Goal: Information Seeking & Learning: Learn about a topic

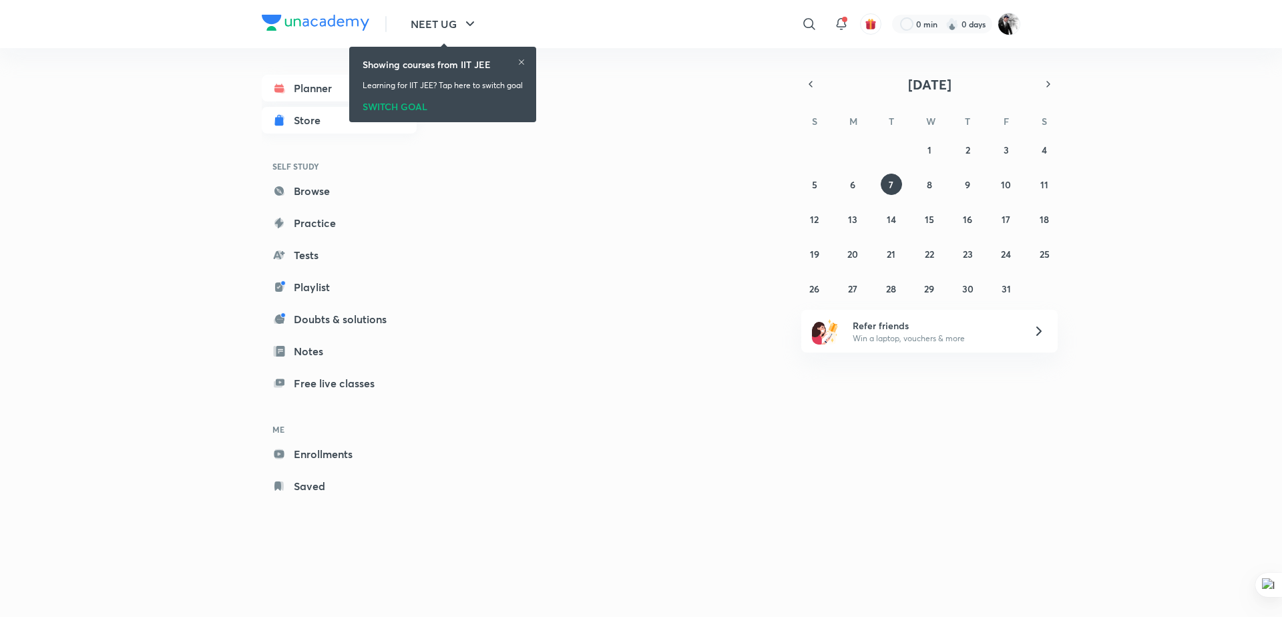
click at [286, 128] on link "Store" at bounding box center [339, 120] width 155 height 27
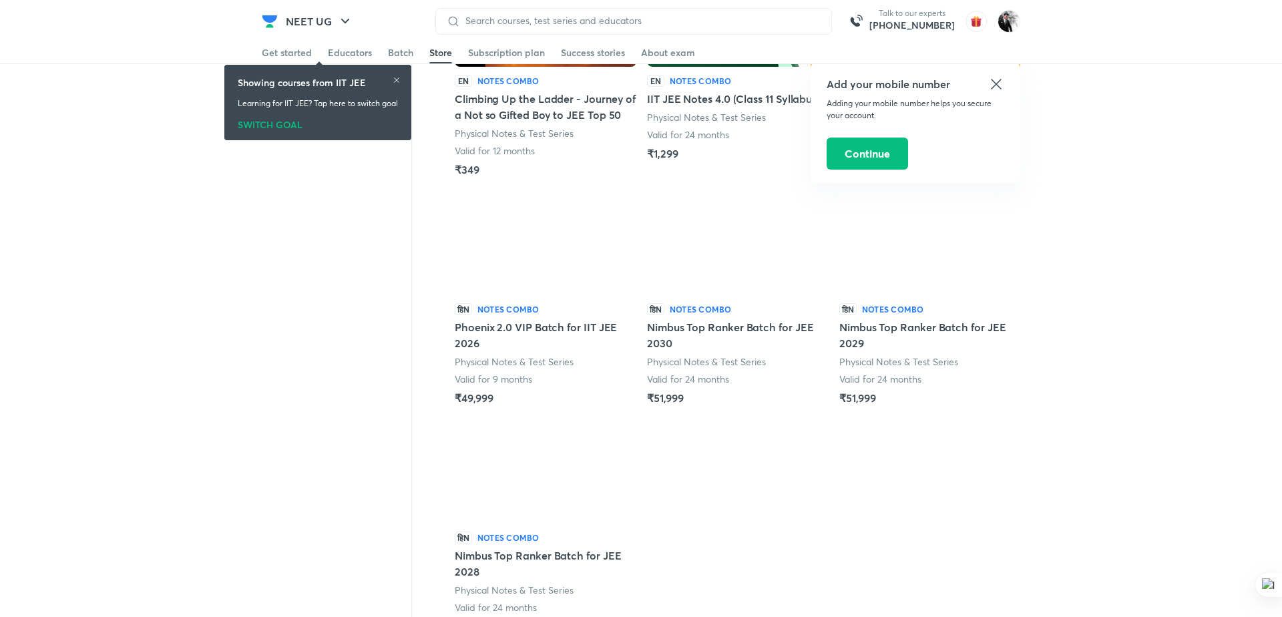
scroll to position [441, 0]
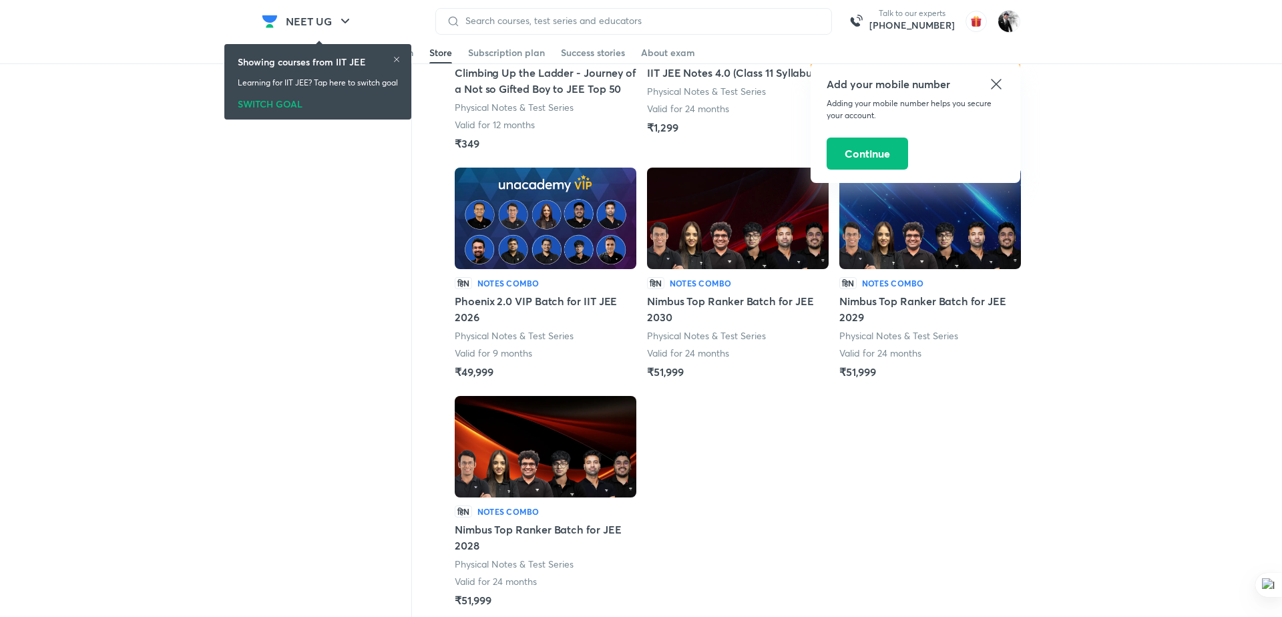
click at [526, 544] on h5 "Nimbus Top Ranker Batch for JEE 2028" at bounding box center [546, 537] width 182 height 32
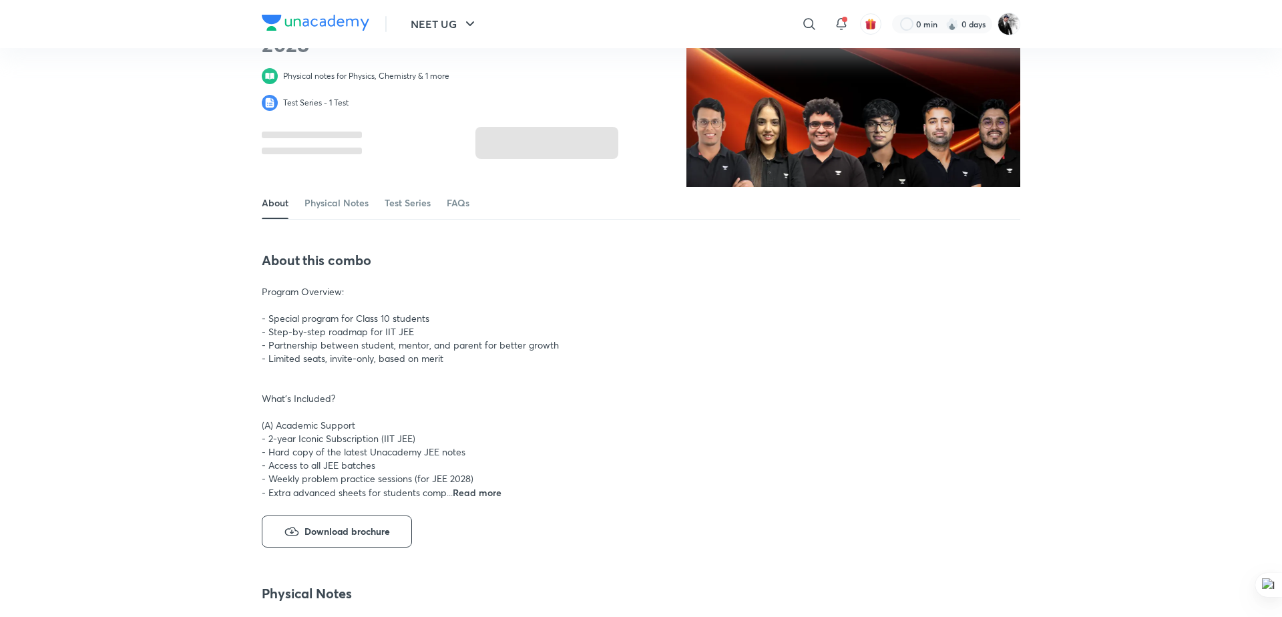
scroll to position [95, 0]
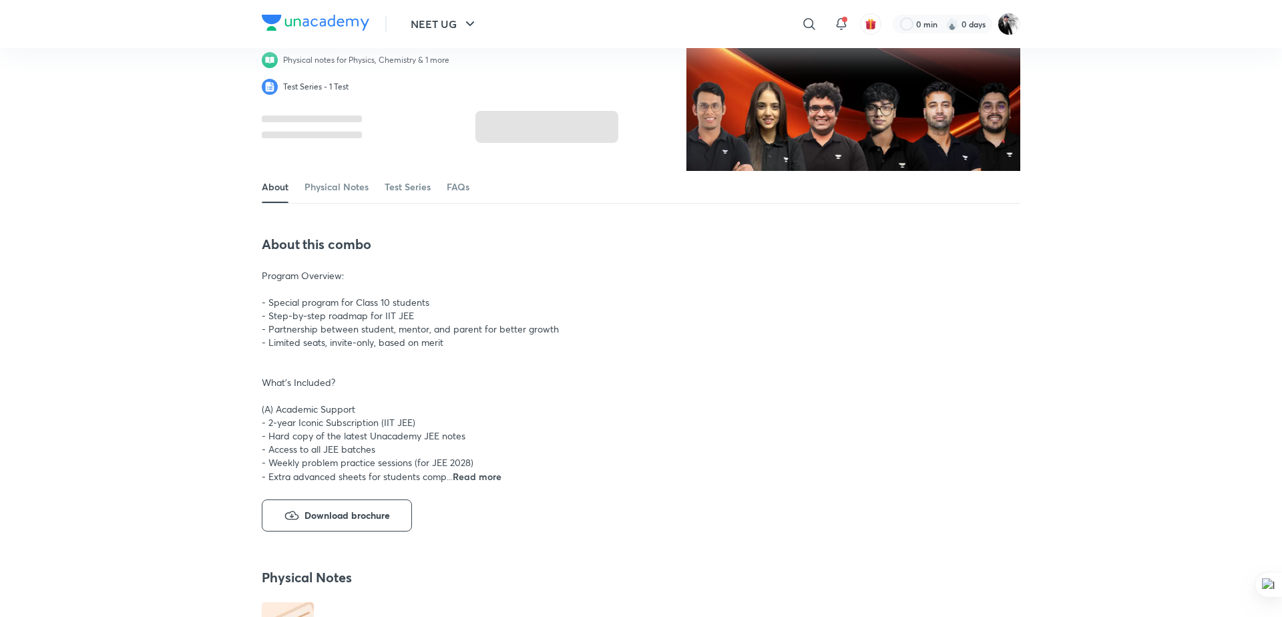
click at [475, 483] on div "About this combo Program Overview: - Special program for Class 10 students - St…" at bounding box center [513, 384] width 502 height 296
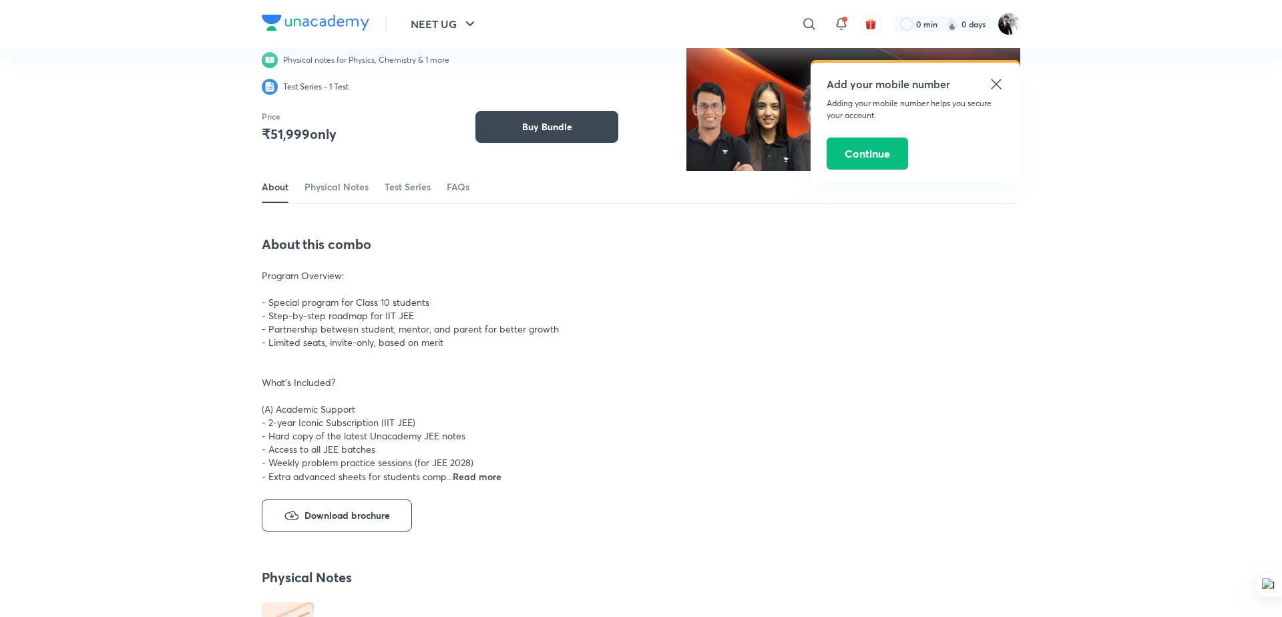
click at [476, 479] on span "Read more" at bounding box center [477, 476] width 49 height 13
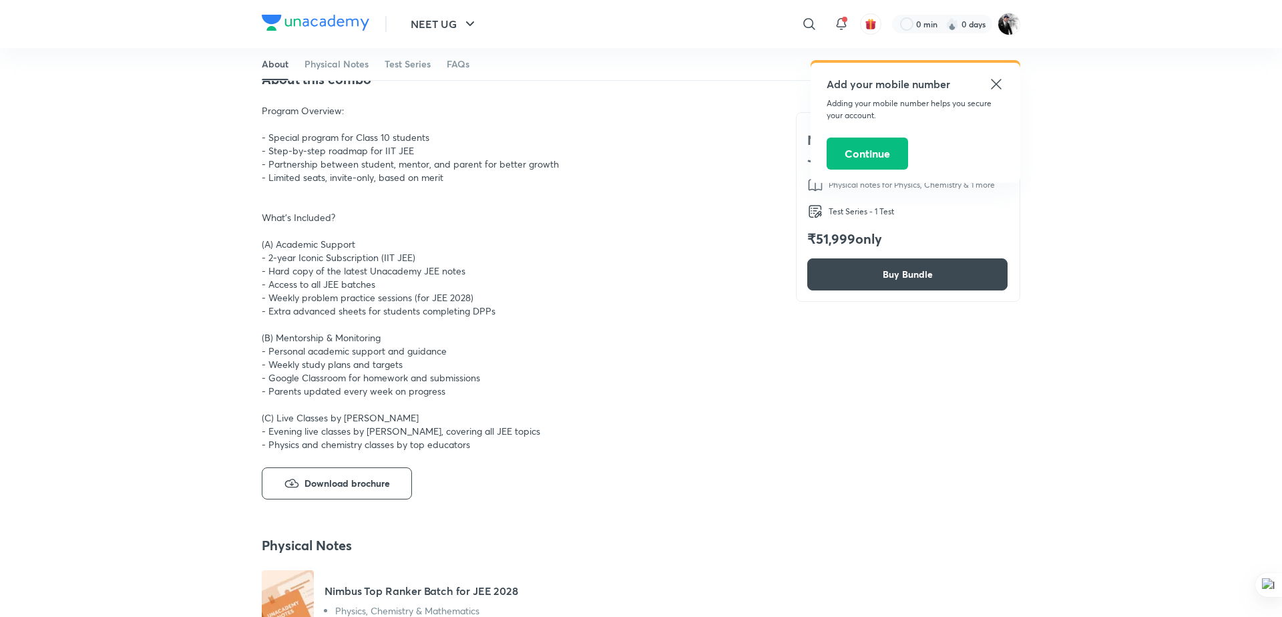
scroll to position [250, 0]
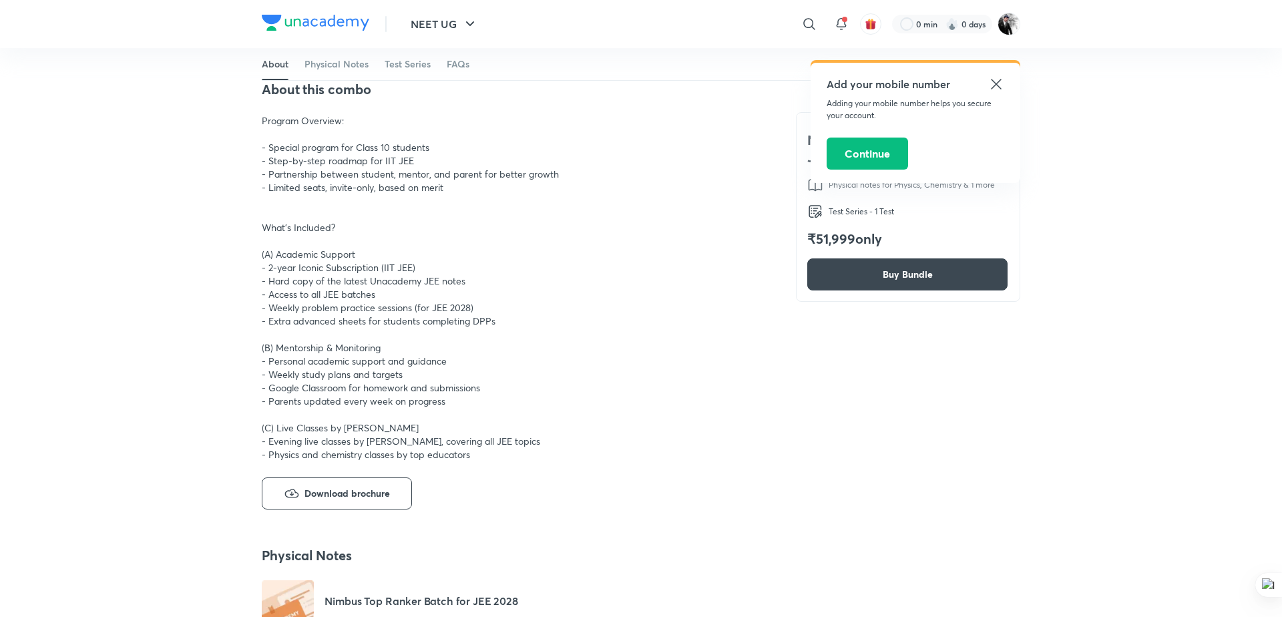
click at [353, 252] on span "Program Overview: - Special program for Class 10 students - Step-by-step roadma…" at bounding box center [410, 287] width 297 height 347
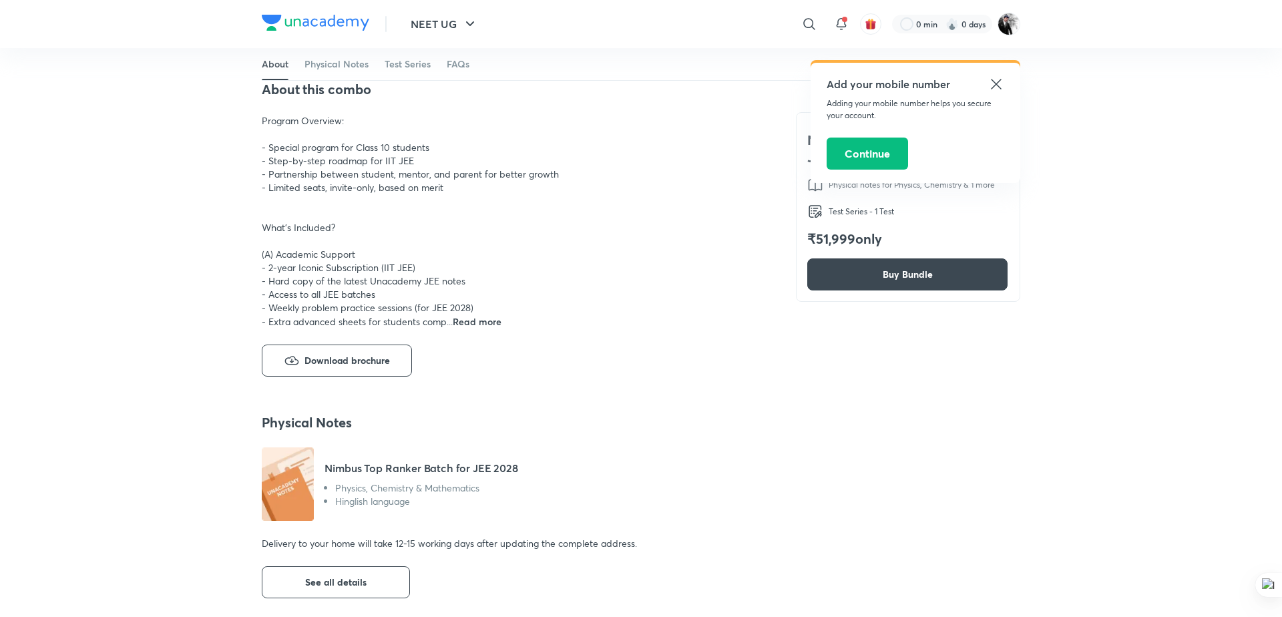
click at [350, 322] on span "Program Overview: - Special program for Class 10 students - Step-by-step roadma…" at bounding box center [410, 221] width 297 height 214
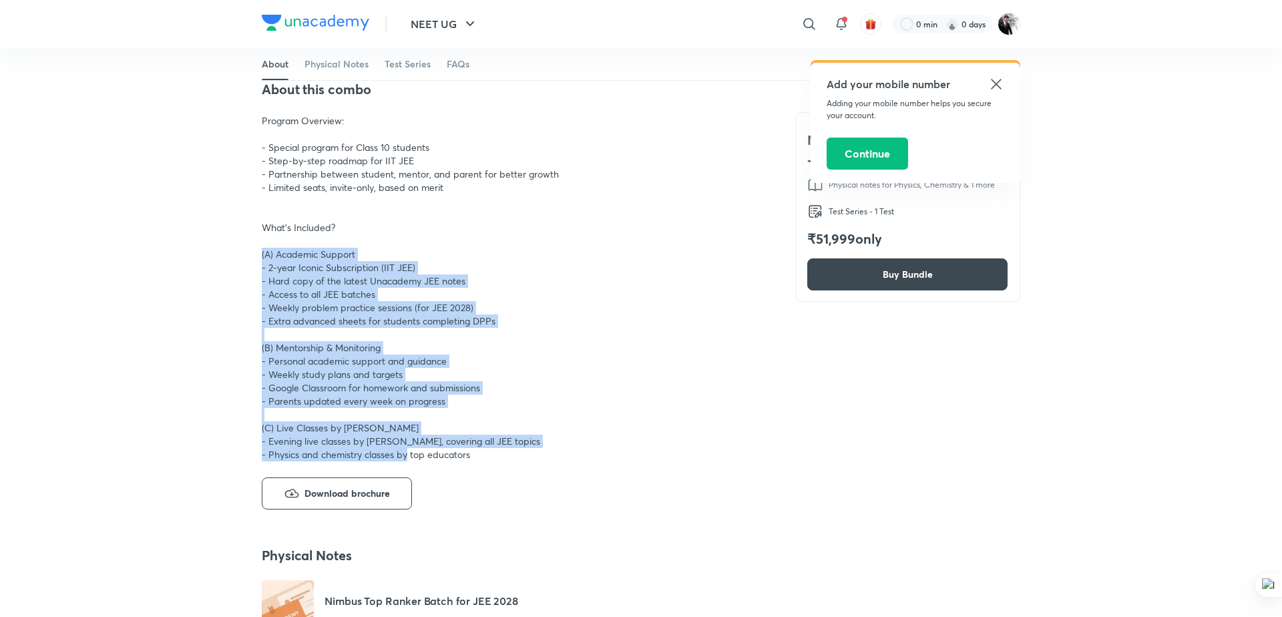
copy span "(A) Academic Support - 2-year Iconic Subscription (IIT JEE) - Hard copy of the …"
drag, startPoint x: 472, startPoint y: 456, endPoint x: 248, endPoint y: 258, distance: 299.0
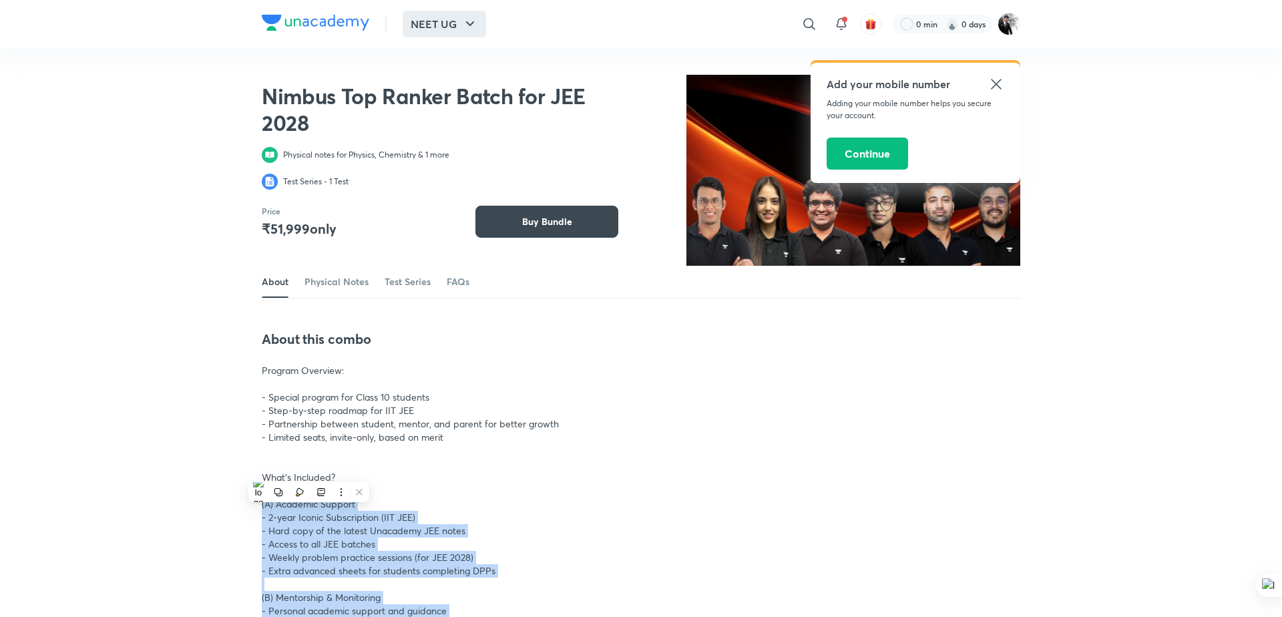
click at [445, 26] on button "NEET UG" at bounding box center [444, 24] width 83 height 27
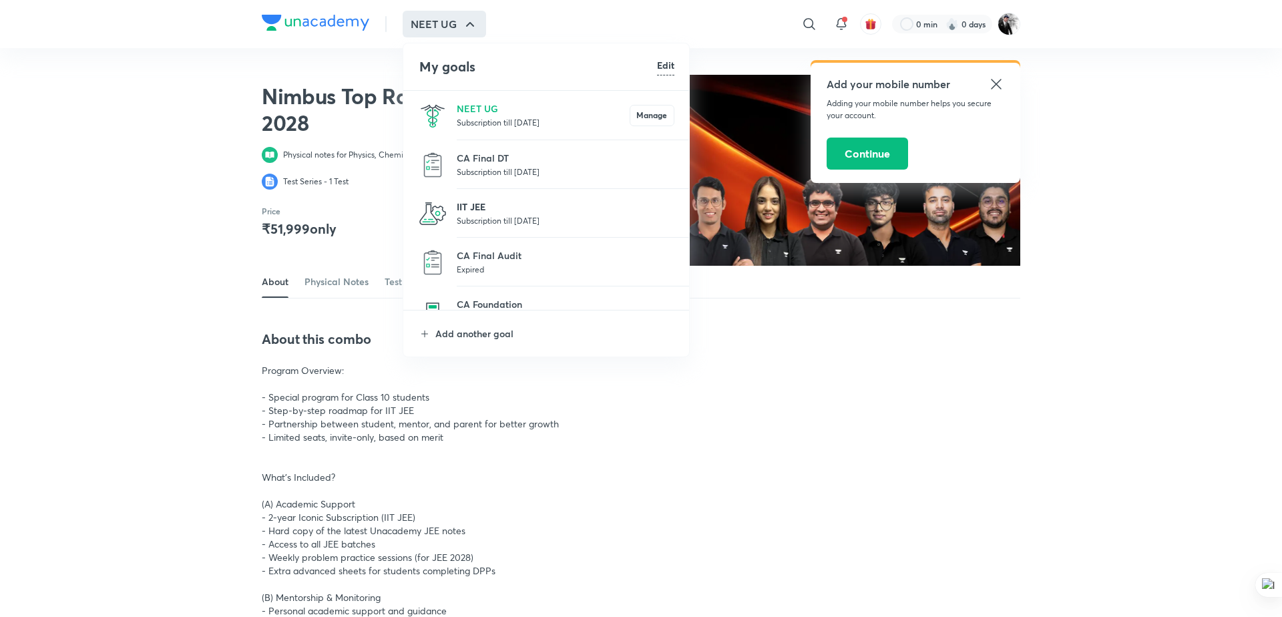
click at [481, 201] on p "IIT JEE" at bounding box center [566, 207] width 218 height 14
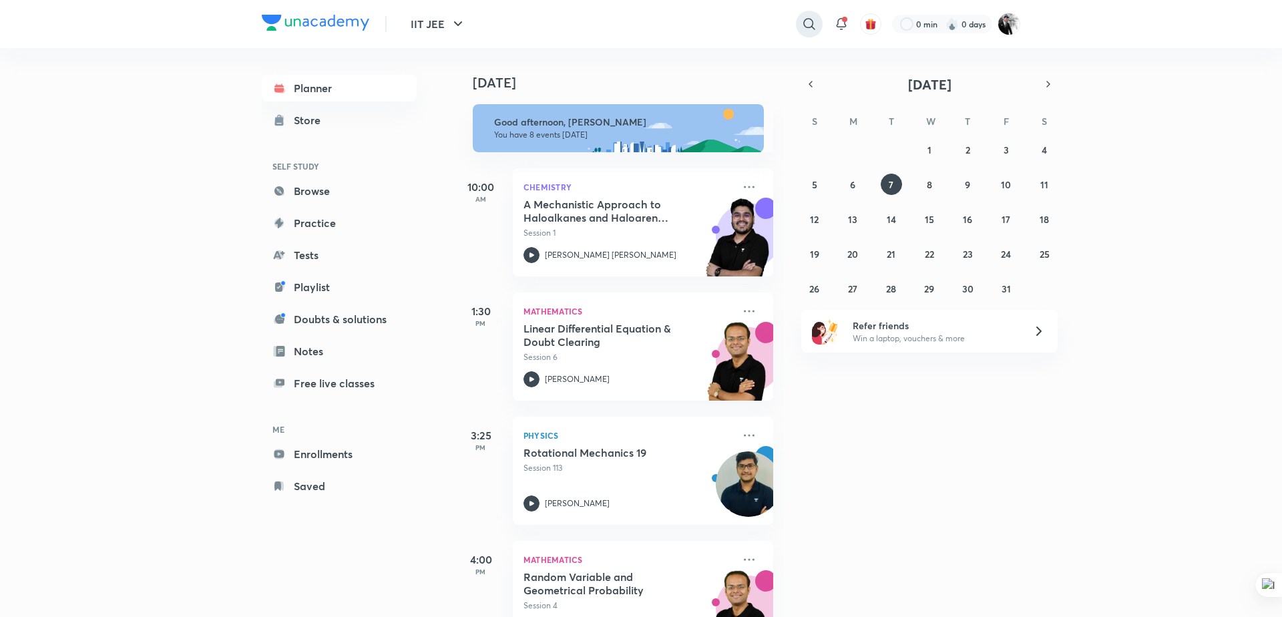
click at [820, 22] on div at bounding box center [809, 24] width 27 height 27
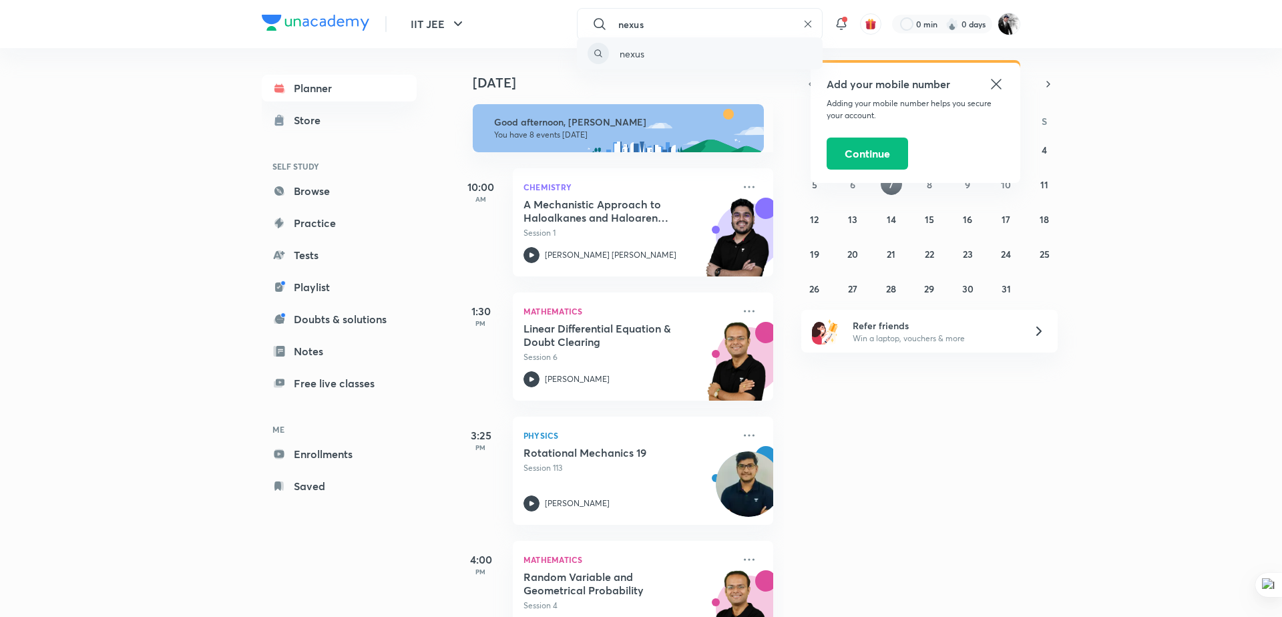
type input "nexus"
click at [656, 47] on div "nexus" at bounding box center [700, 53] width 246 height 32
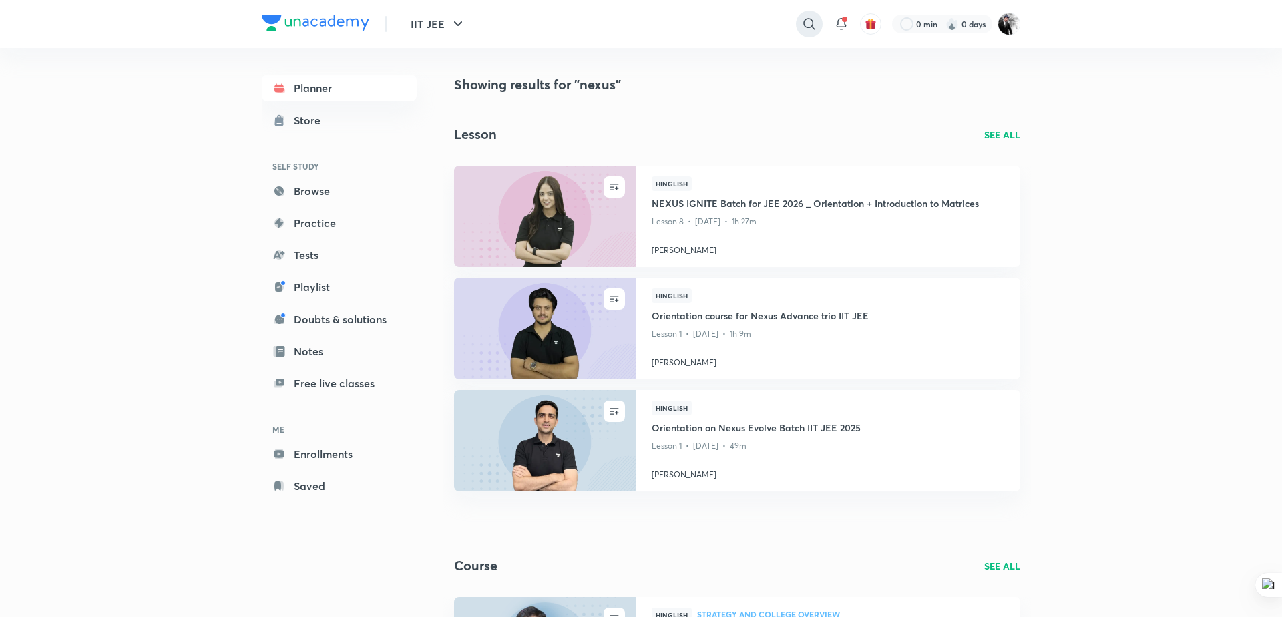
click at [814, 31] on icon at bounding box center [809, 24] width 16 height 16
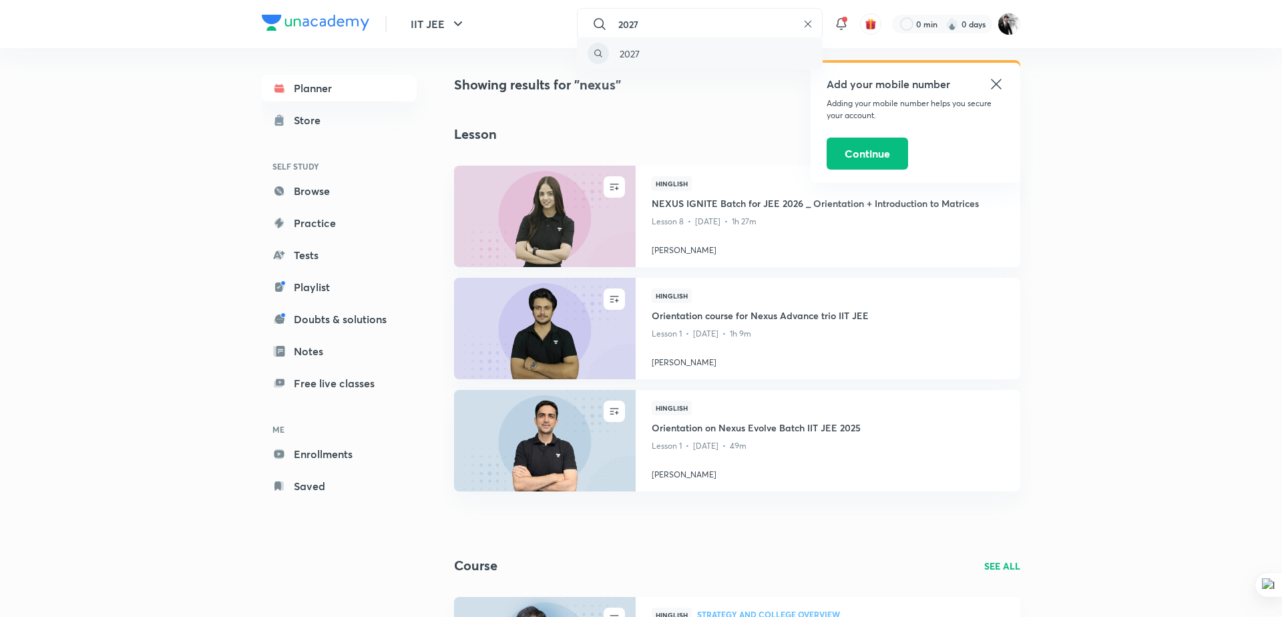
type input "2027"
click at [613, 51] on div "2027" at bounding box center [624, 54] width 31 height 14
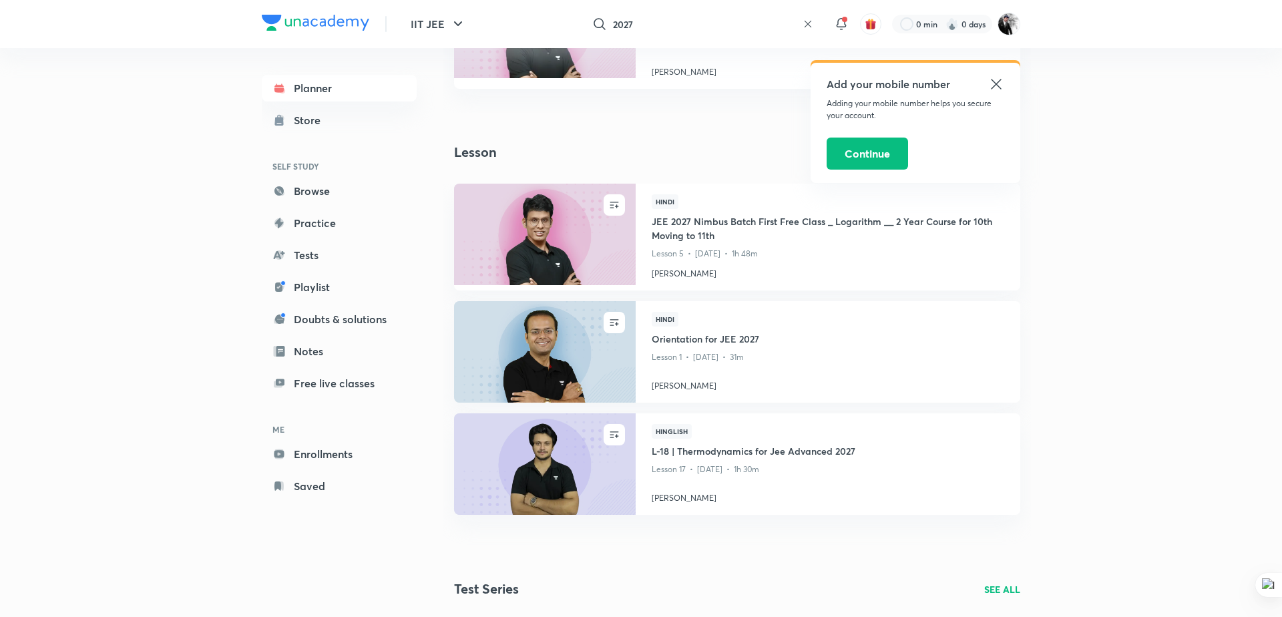
scroll to position [996, 0]
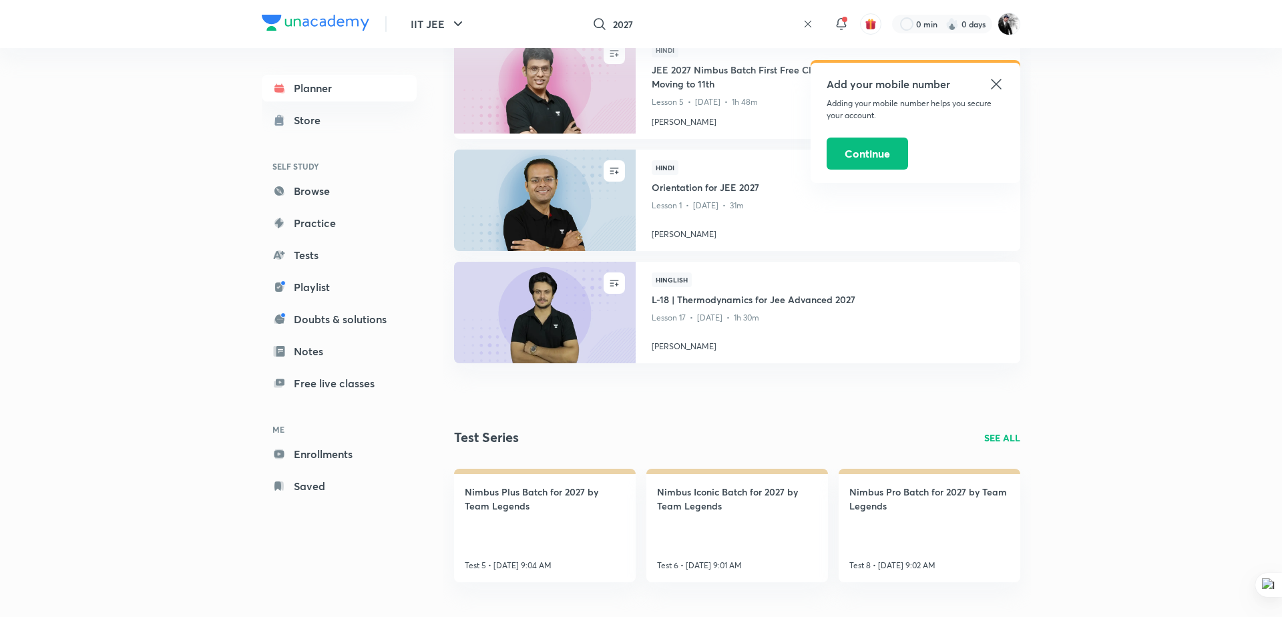
click at [1017, 443] on p "SEE ALL" at bounding box center [1002, 438] width 36 height 14
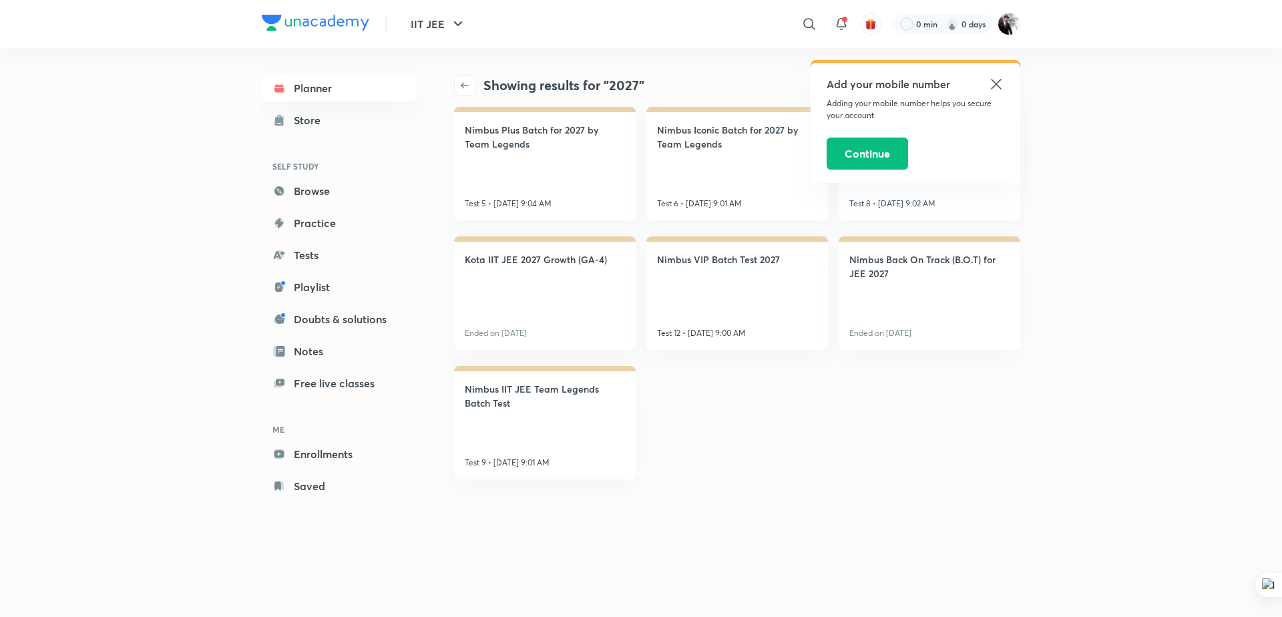
click at [997, 85] on icon at bounding box center [996, 84] width 10 height 10
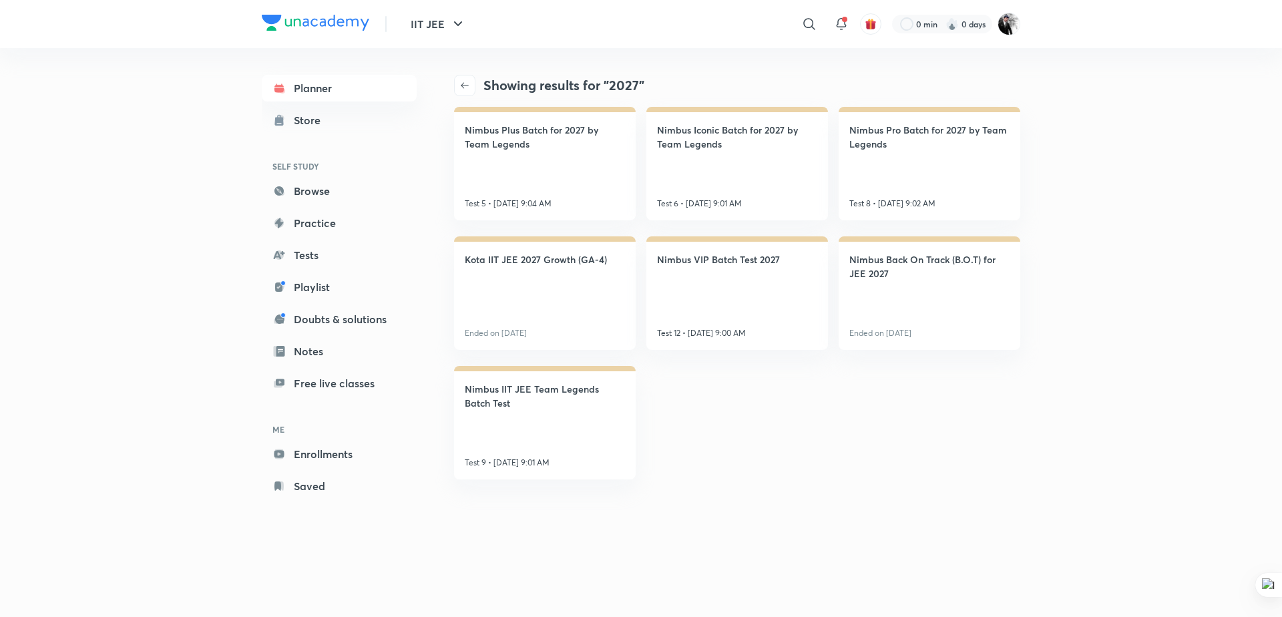
click at [1115, 207] on div "IIT JEE ​ 0 min 0 days Planner Store SELF STUDY Browse Practice Tests Playlist …" at bounding box center [641, 308] width 1282 height 617
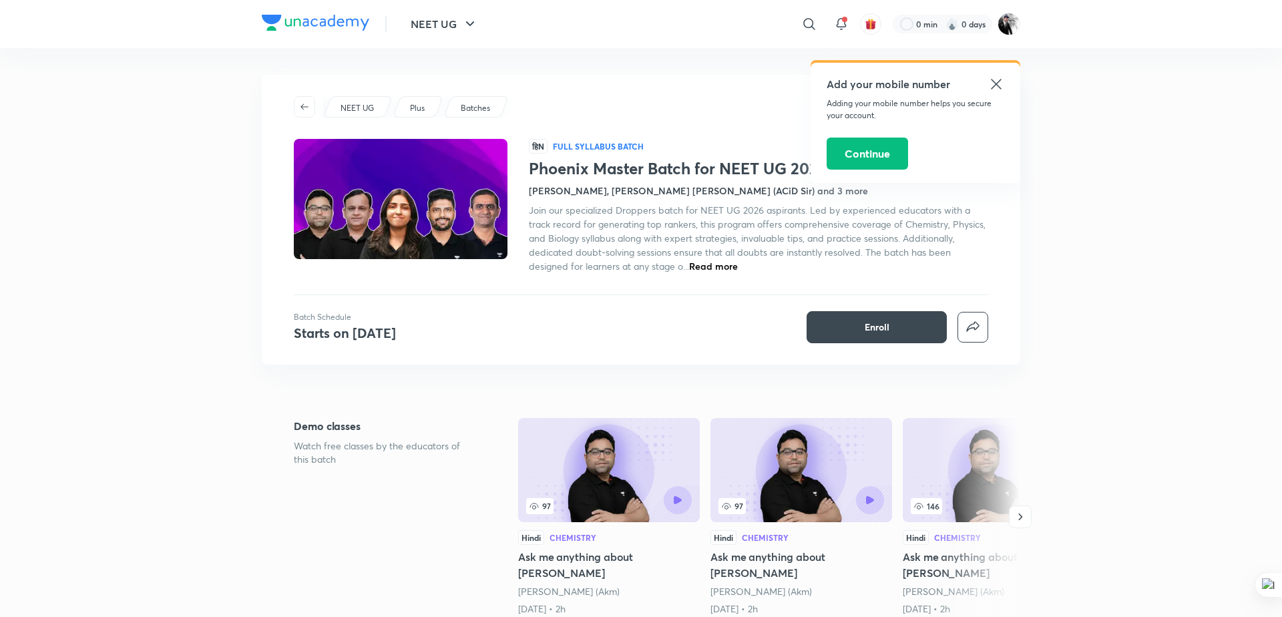
click at [989, 89] on icon at bounding box center [996, 84] width 16 height 16
